Goal: Information Seeking & Learning: Learn about a topic

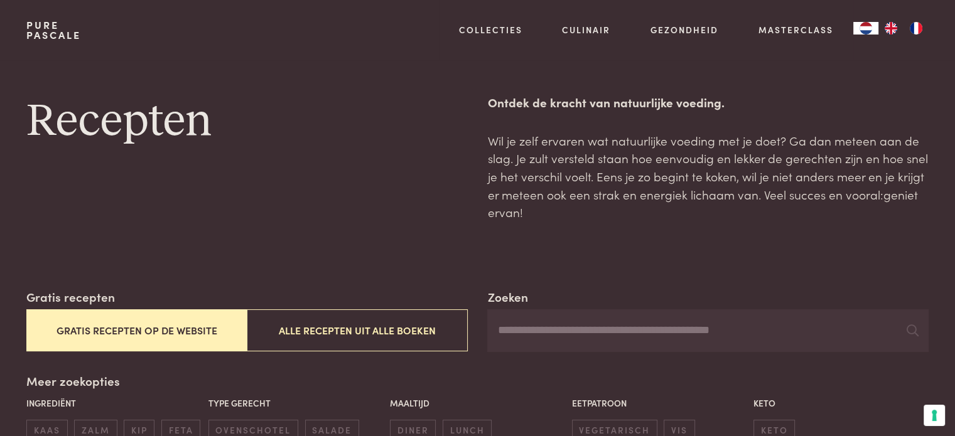
click at [523, 337] on input "Zoeken" at bounding box center [707, 331] width 441 height 43
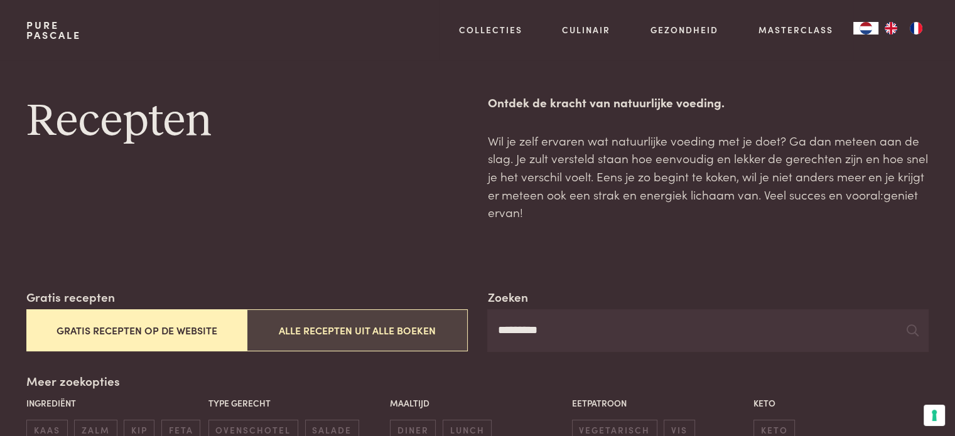
type input "*********"
click at [417, 328] on button "Alle recepten uit alle boeken" at bounding box center [357, 331] width 220 height 42
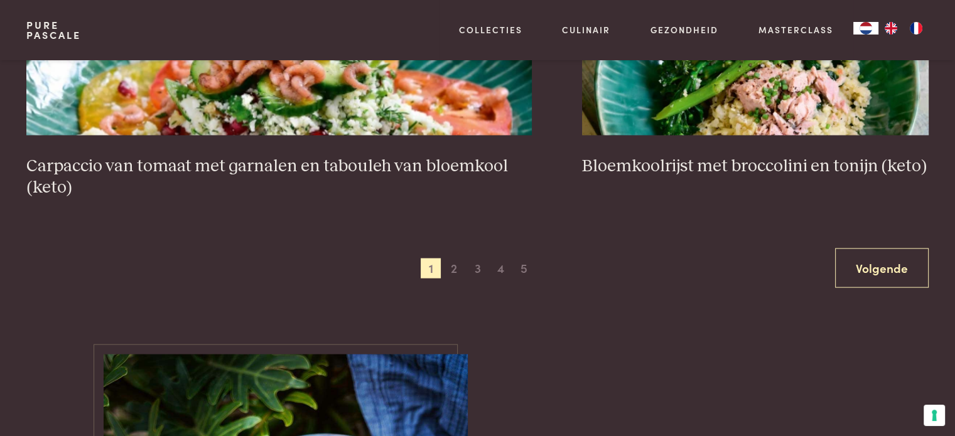
scroll to position [2481, 0]
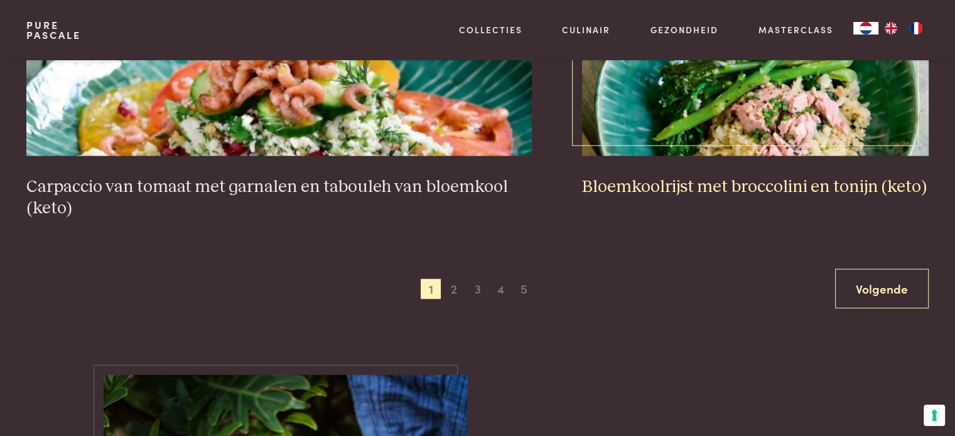
click at [775, 115] on img at bounding box center [755, 30] width 347 height 251
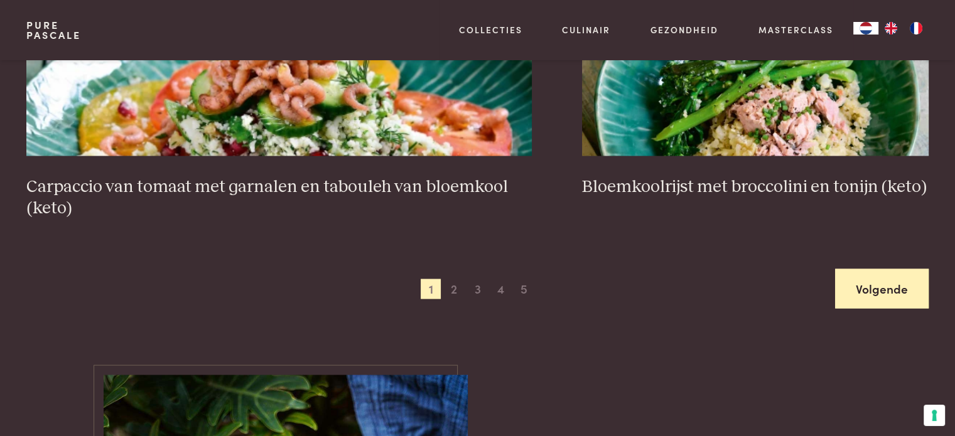
click at [871, 283] on link "Volgende" at bounding box center [882, 289] width 94 height 40
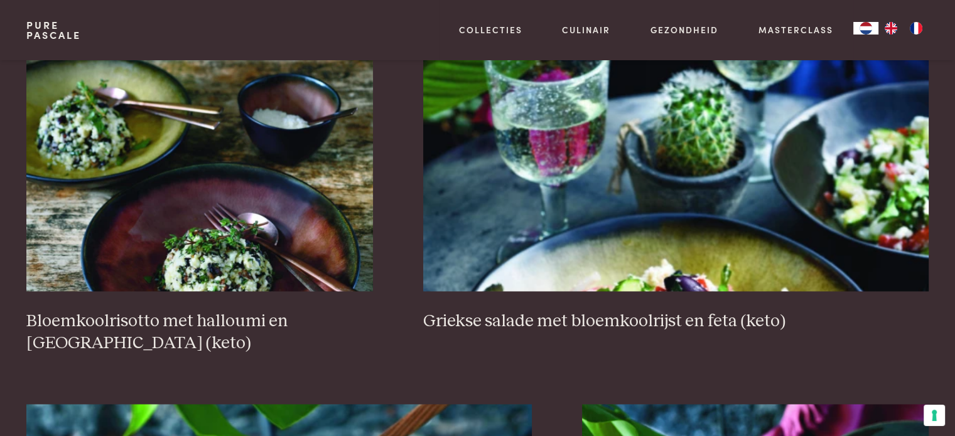
scroll to position [2010, 0]
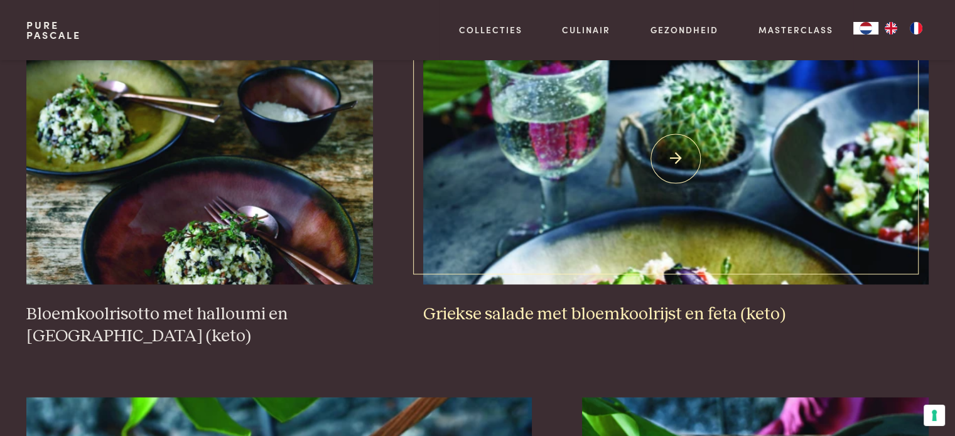
click at [756, 233] on img at bounding box center [676, 158] width 506 height 251
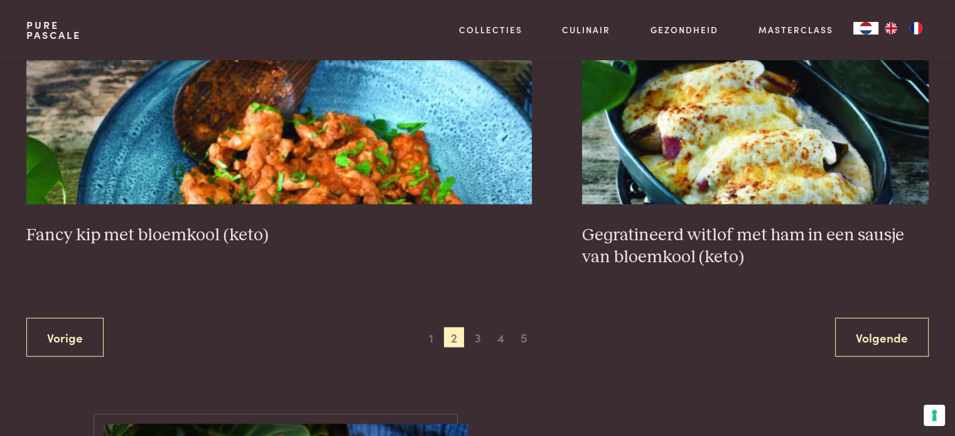
scroll to position [2479, 0]
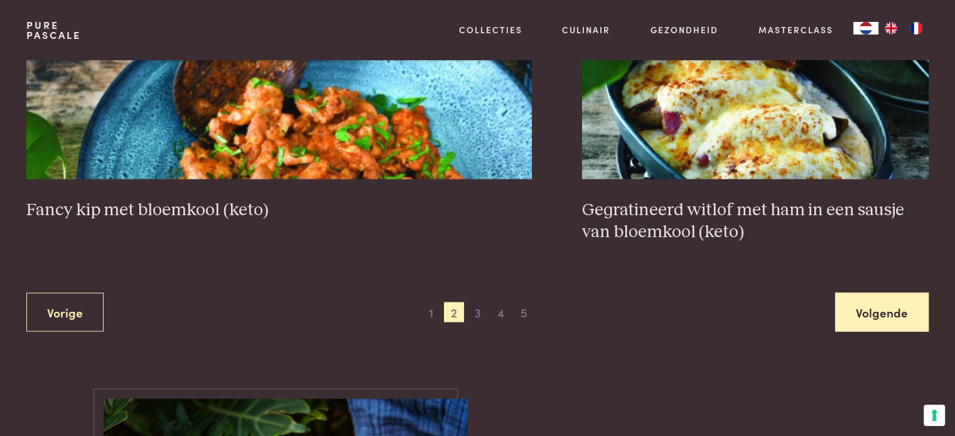
click at [883, 321] on link "Volgende" at bounding box center [882, 313] width 94 height 40
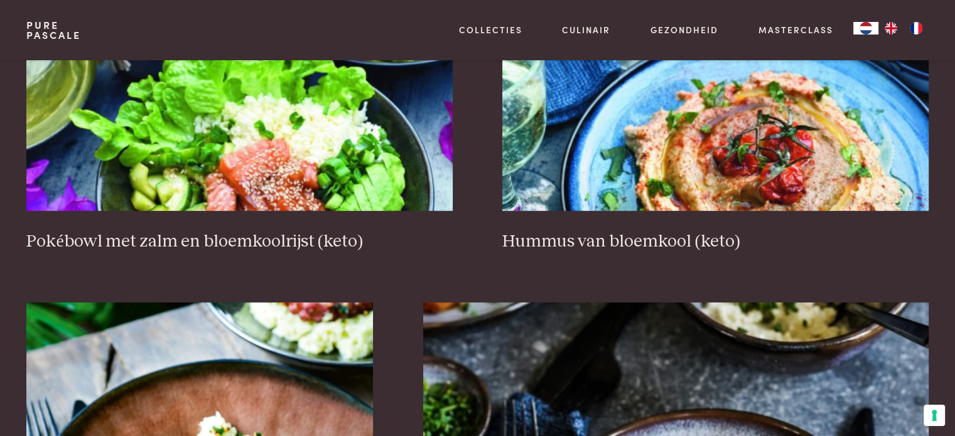
scroll to position [529, 0]
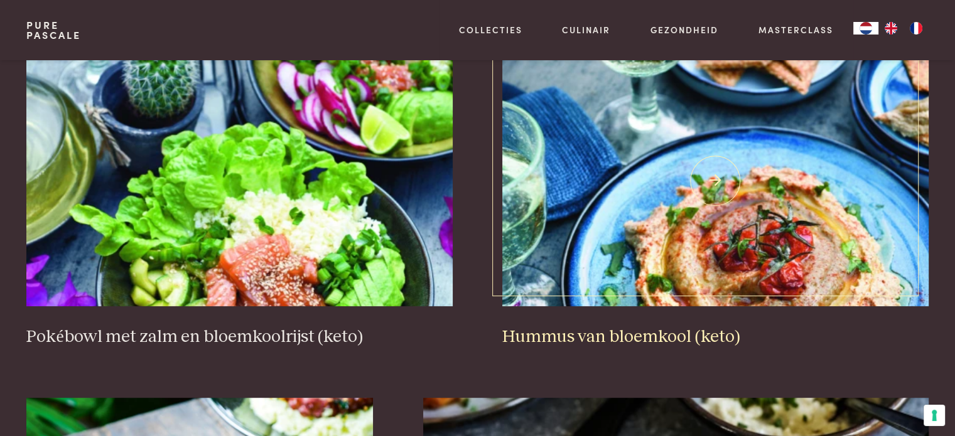
click at [816, 215] on img at bounding box center [715, 180] width 426 height 251
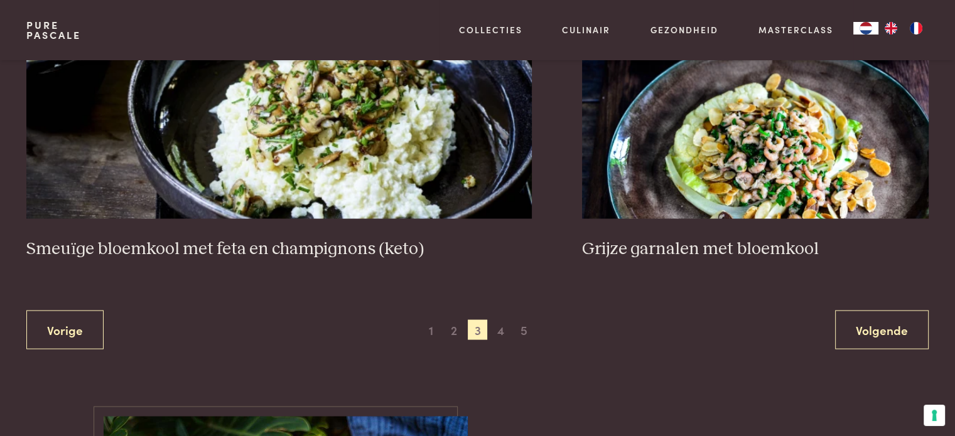
scroll to position [2382, 0]
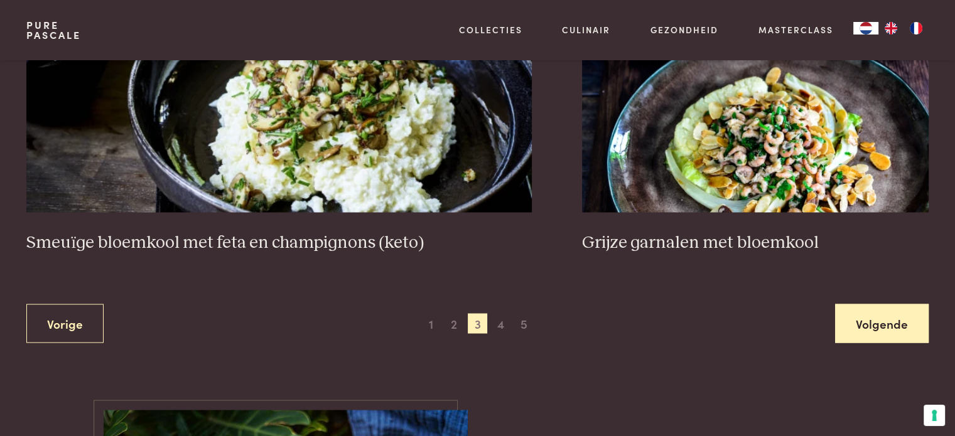
click at [899, 319] on link "Volgende" at bounding box center [882, 324] width 94 height 40
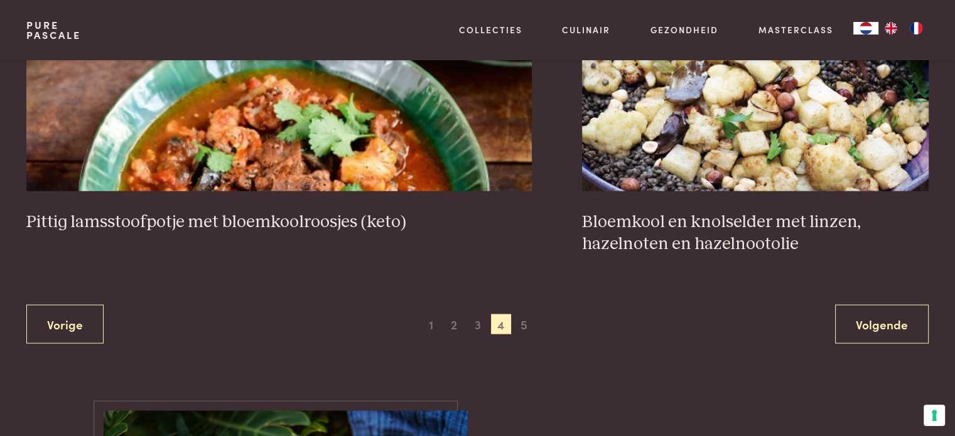
scroll to position [2431, 0]
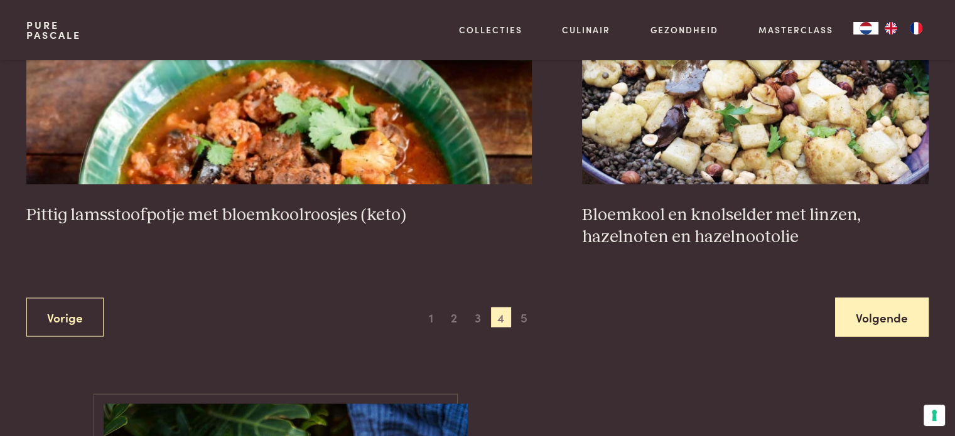
click at [889, 298] on link "Volgende" at bounding box center [882, 318] width 94 height 40
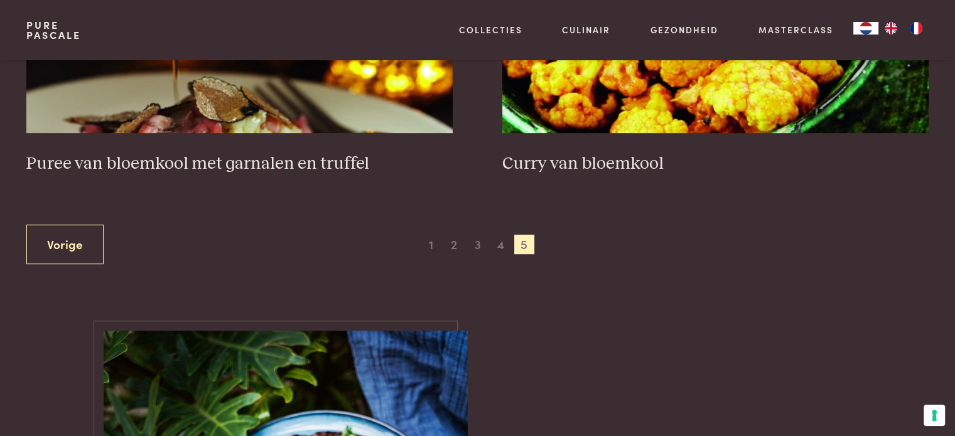
scroll to position [717, 0]
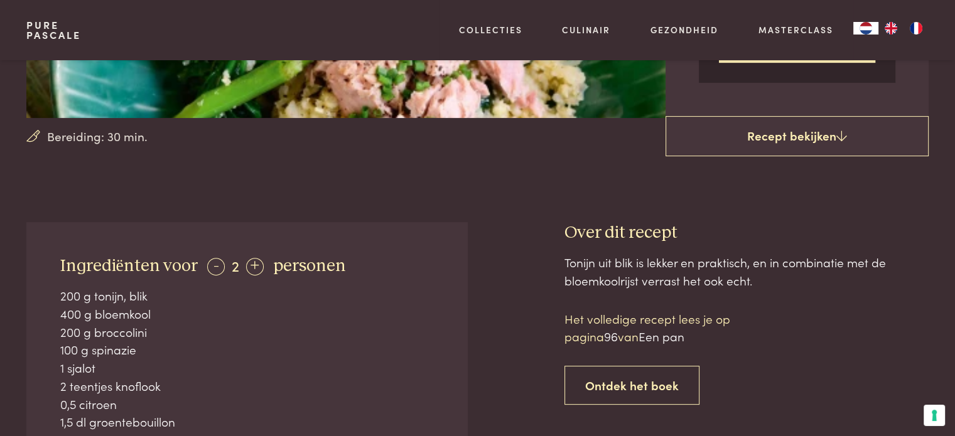
scroll to position [332, 0]
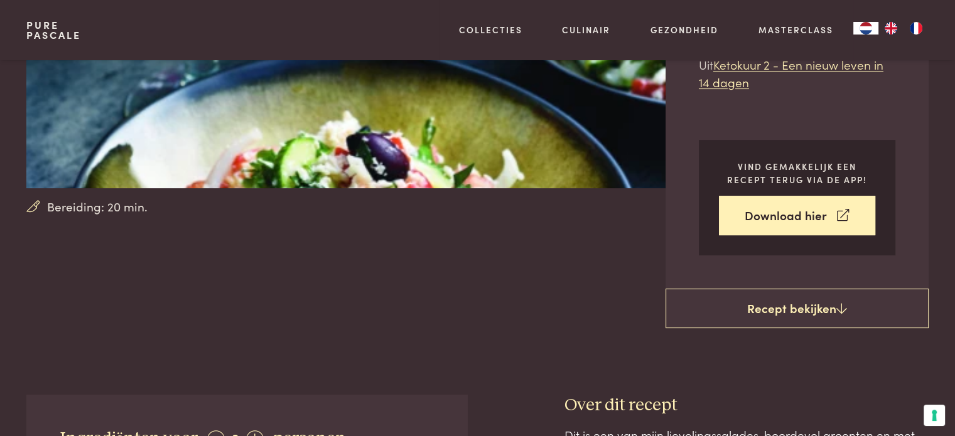
scroll to position [87, 0]
